Goal: Information Seeking & Learning: Find specific page/section

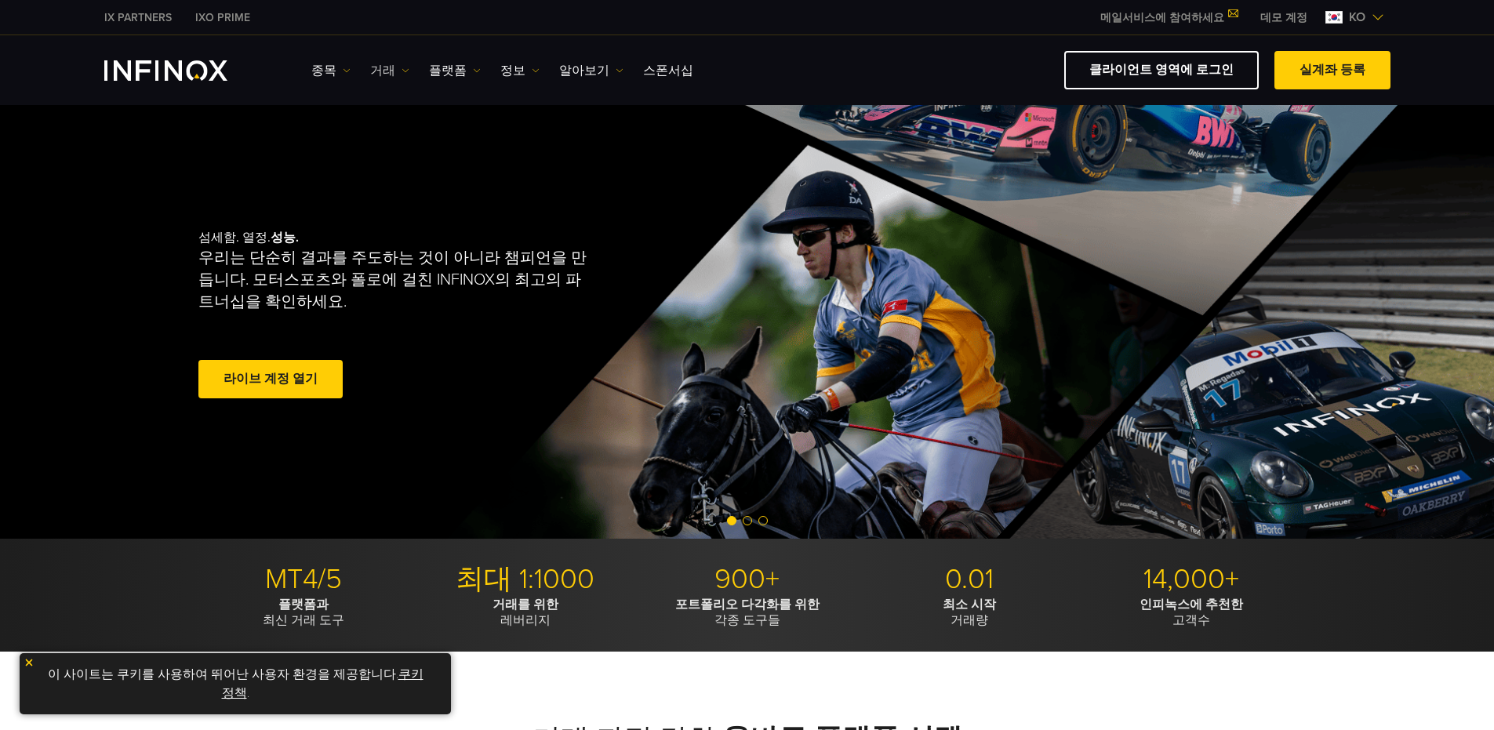
click at [380, 71] on link "거래" at bounding box center [389, 70] width 39 height 19
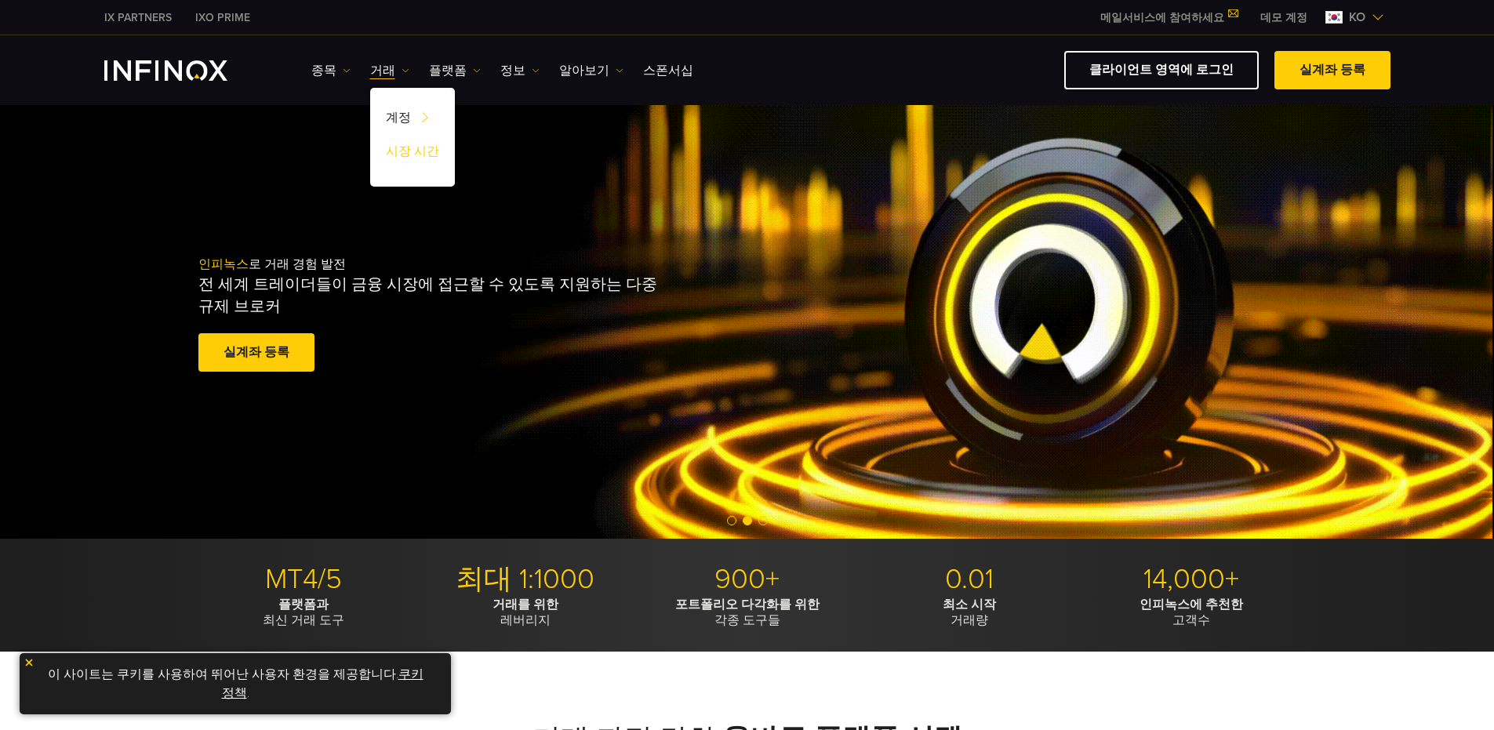
click at [401, 151] on link "시장 시간" at bounding box center [412, 154] width 85 height 34
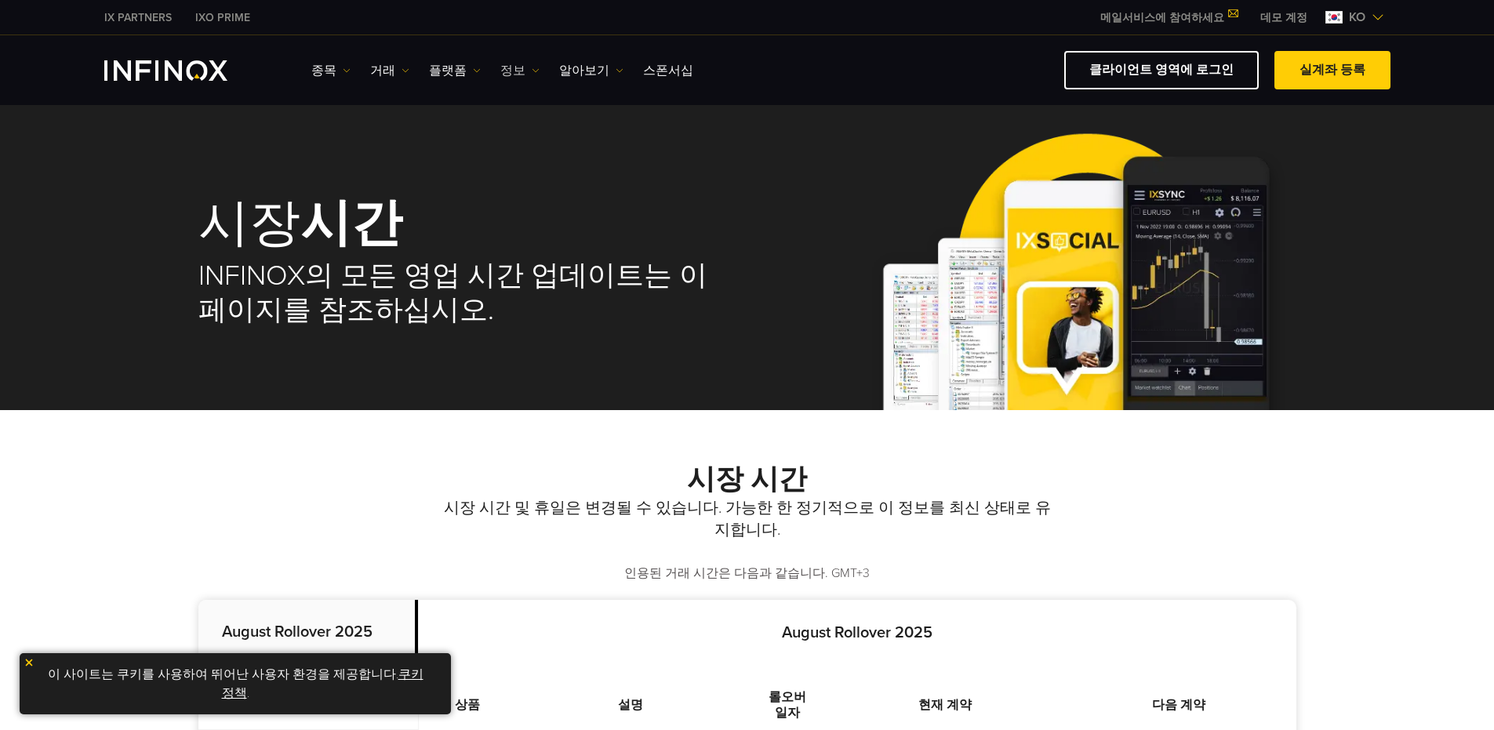
click at [533, 69] on img at bounding box center [536, 71] width 8 height 8
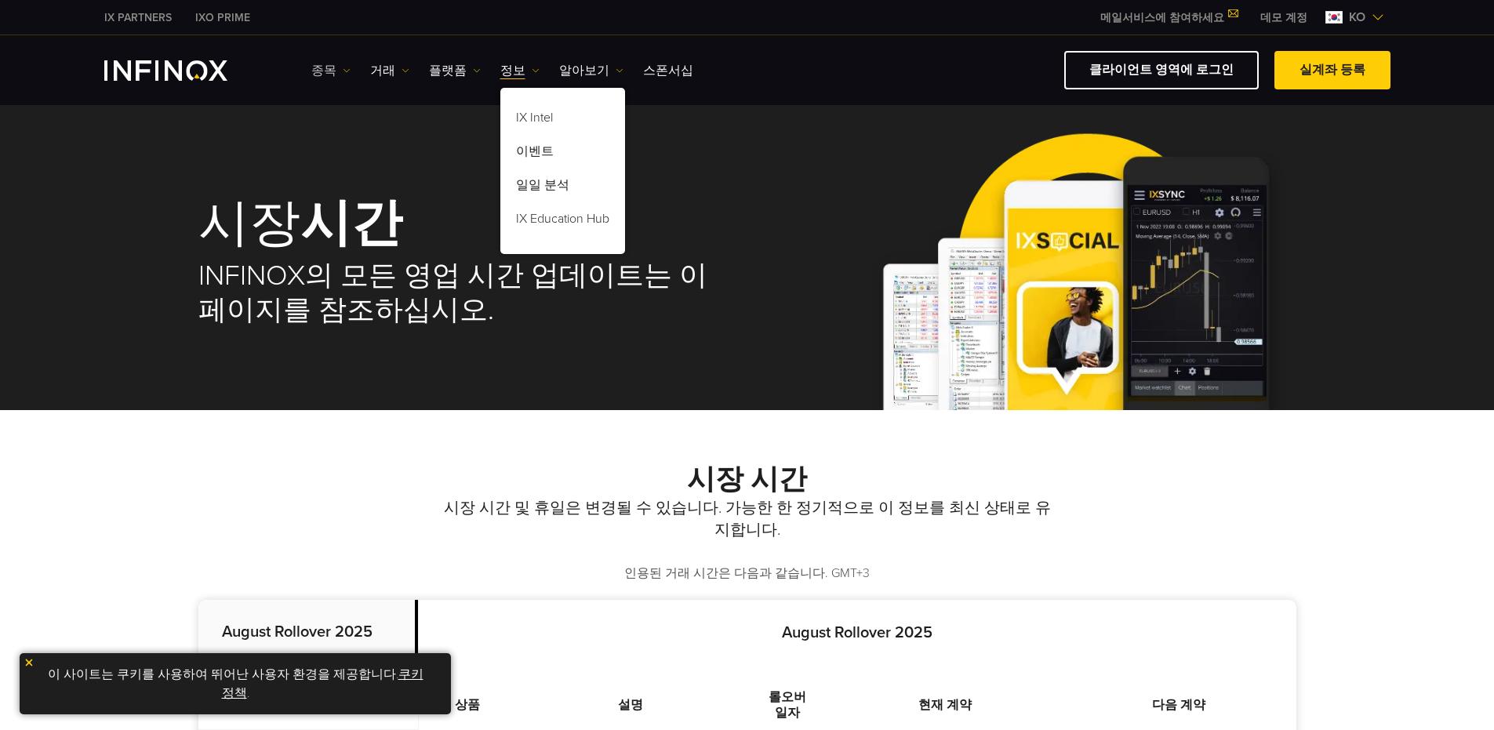
click at [325, 71] on link "종목" at bounding box center [330, 70] width 39 height 19
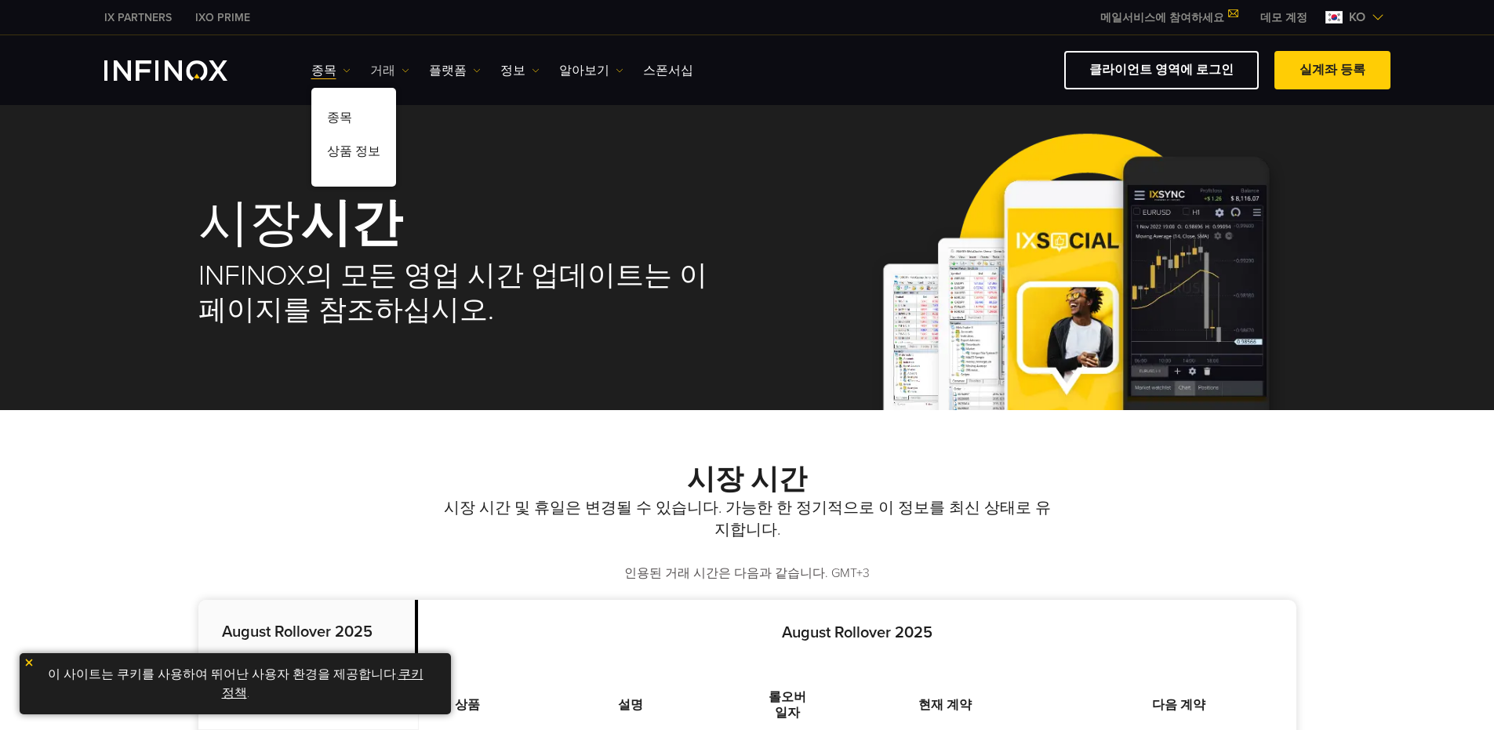
click at [375, 74] on link "거래" at bounding box center [389, 70] width 39 height 19
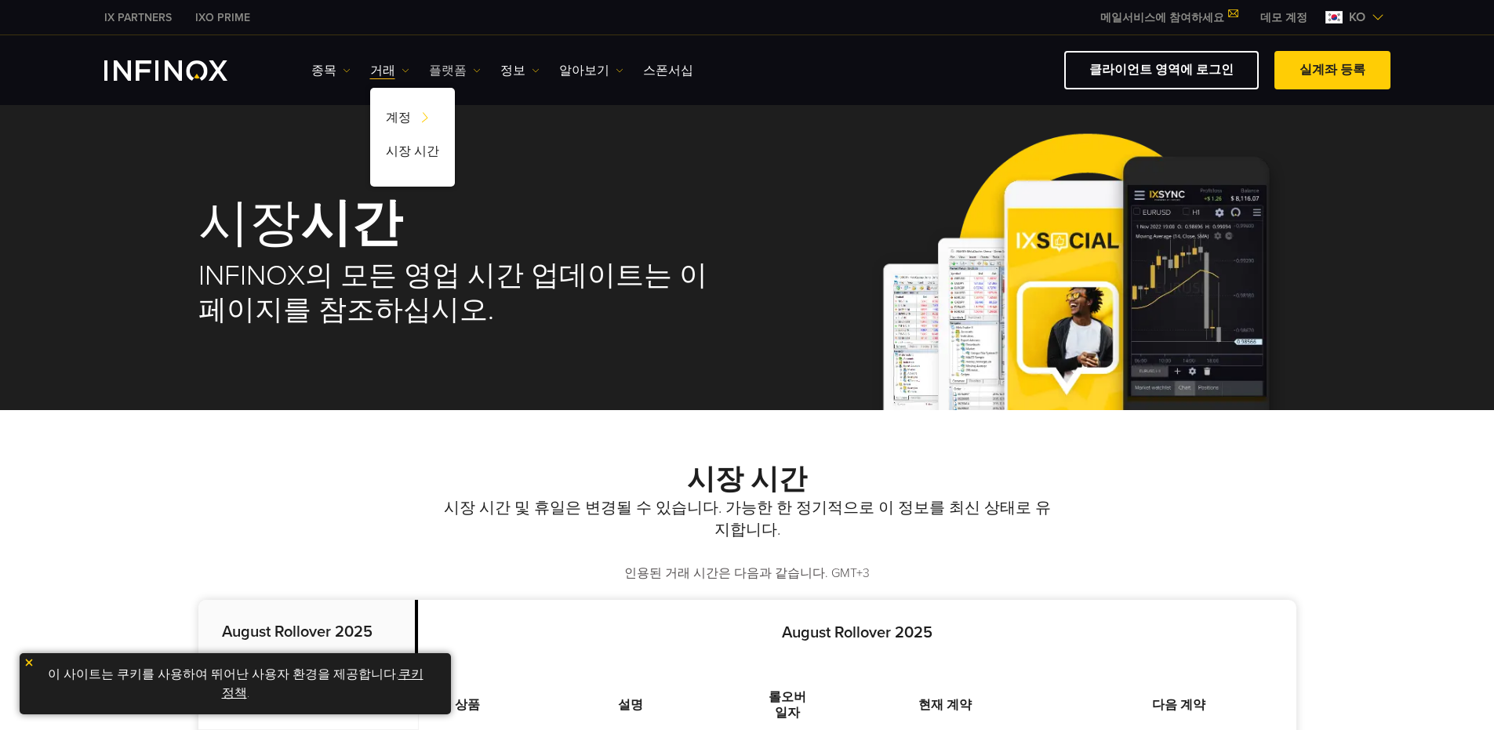
click at [448, 73] on link "플랫폼" at bounding box center [455, 70] width 52 height 19
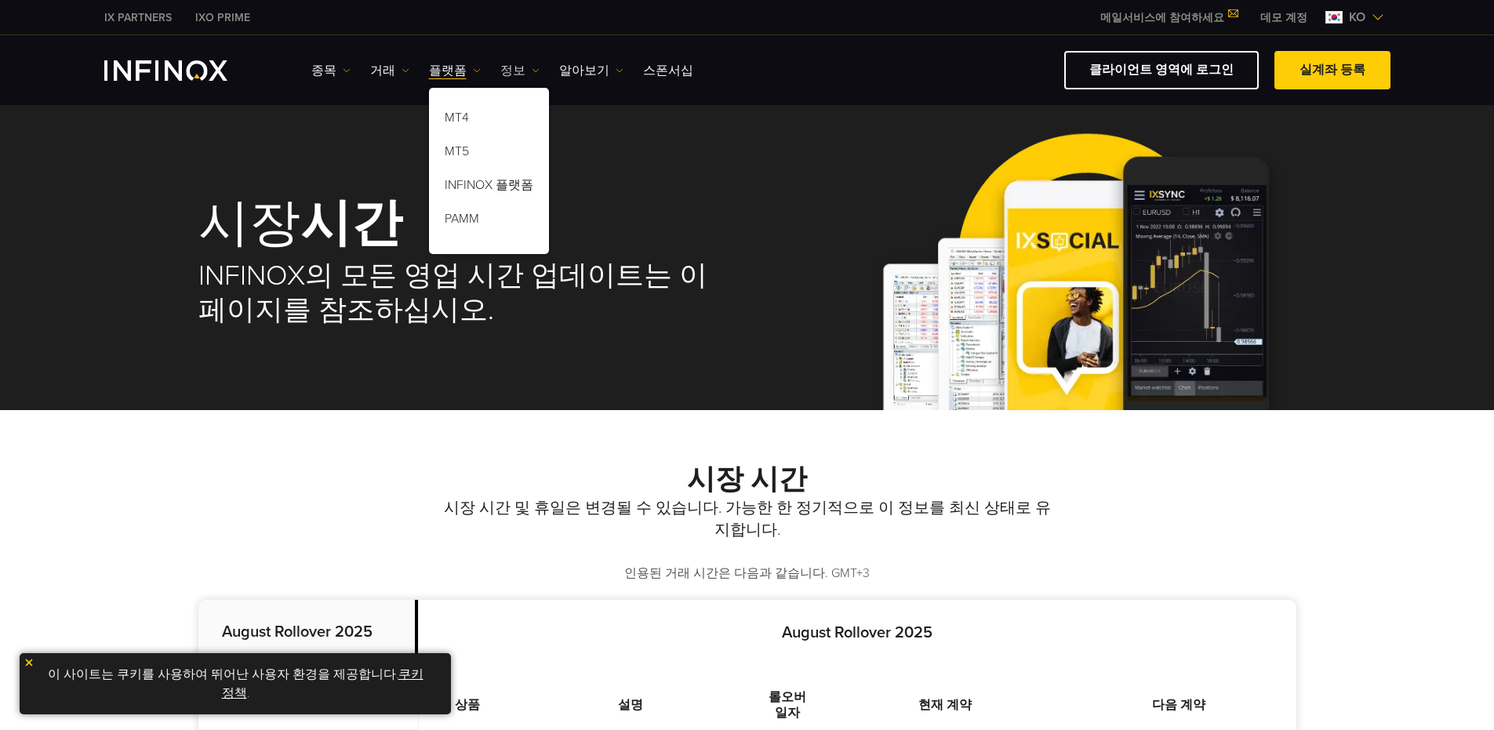
click at [508, 64] on link "정보" at bounding box center [519, 70] width 39 height 19
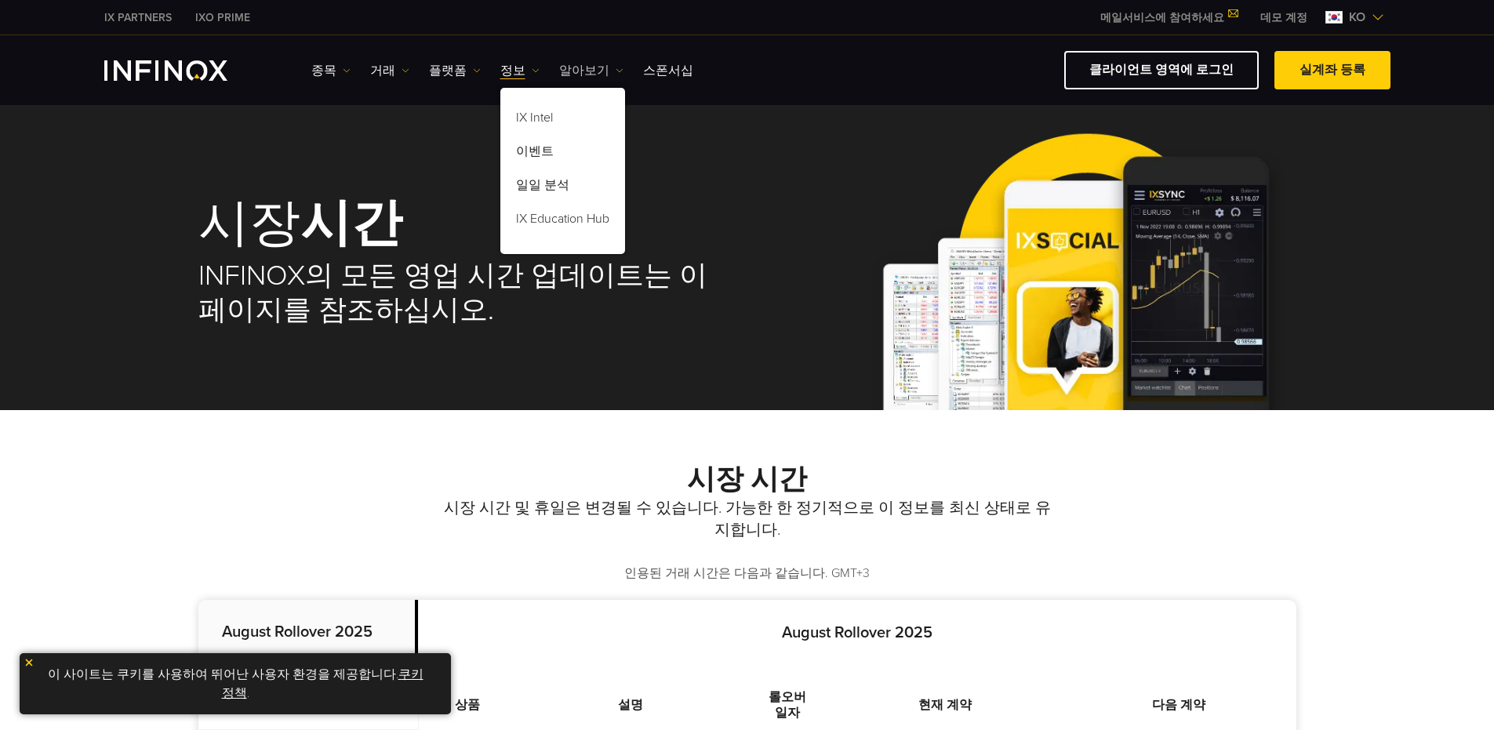
click at [572, 70] on link "알아보기" at bounding box center [591, 70] width 64 height 19
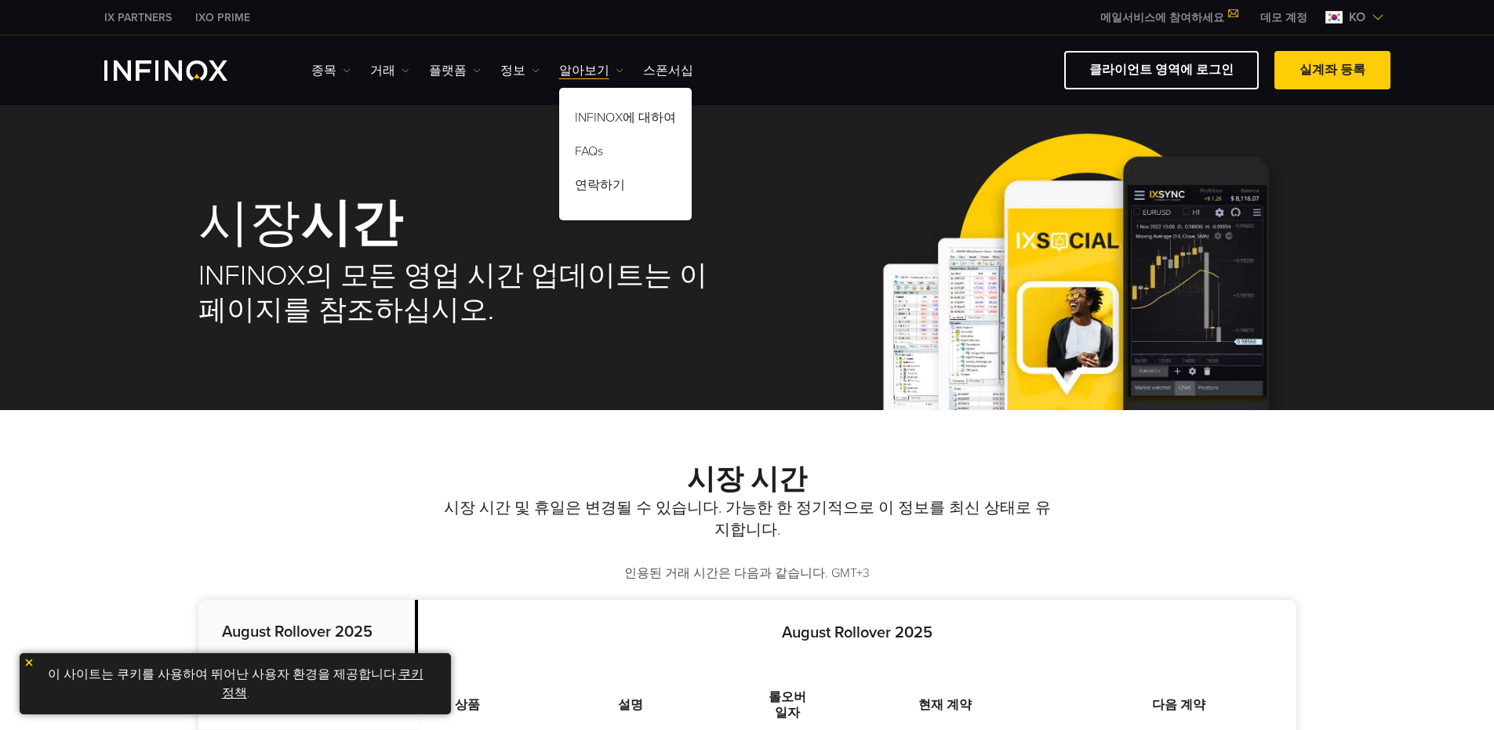
click at [797, 100] on div "종목 종목 상품 정보 거래 기업 계정" at bounding box center [747, 70] width 1494 height 70
